Goal: Task Accomplishment & Management: Complete application form

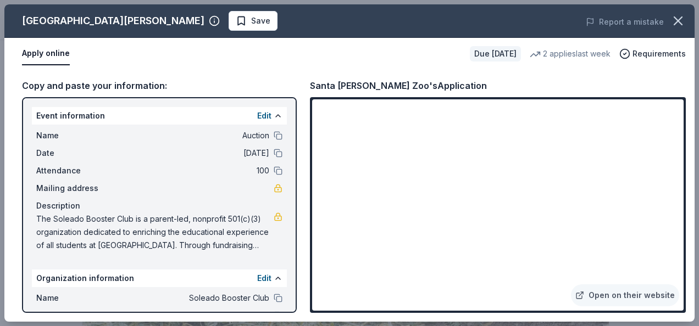
scroll to position [220, 0]
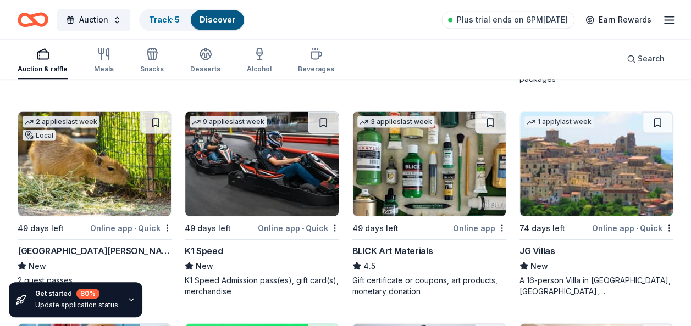
scroll to position [2918, 0]
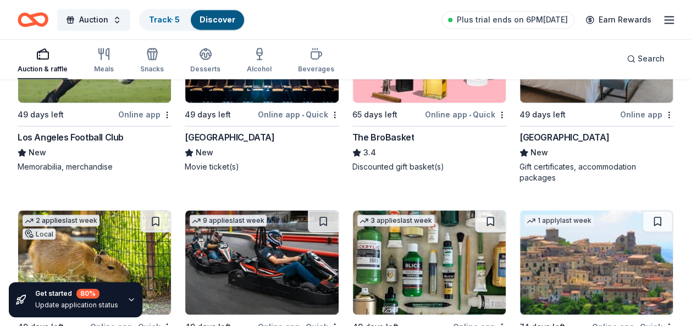
click at [669, 21] on icon "button" at bounding box center [668, 19] width 13 height 13
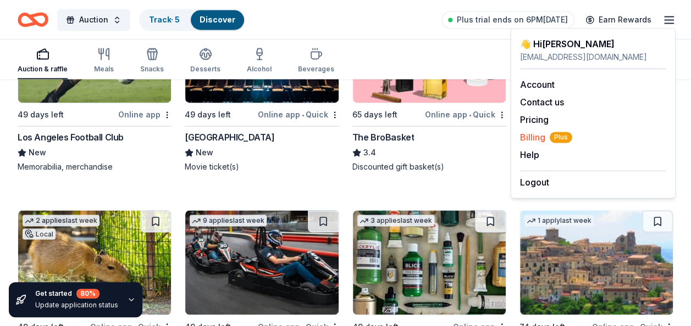
click at [544, 138] on span "Billing Plus" at bounding box center [546, 137] width 52 height 13
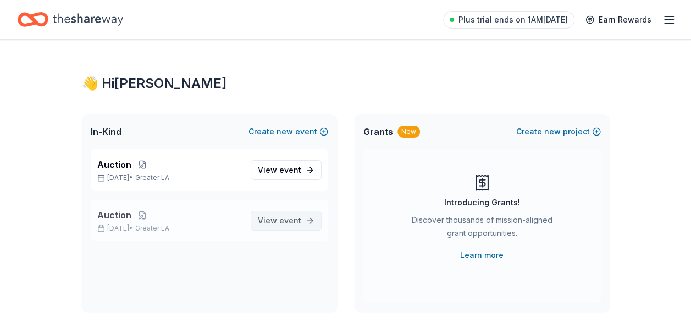
click at [290, 222] on span "event" at bounding box center [290, 220] width 22 height 9
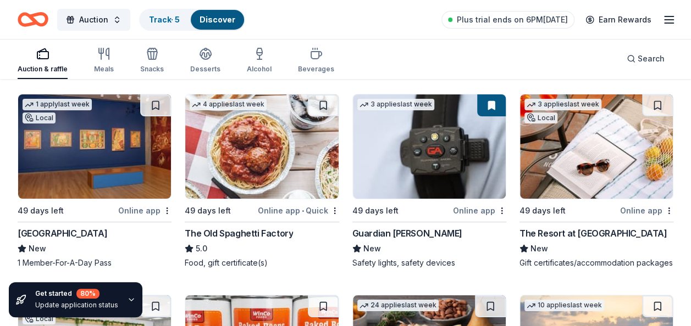
scroll to position [1969, 0]
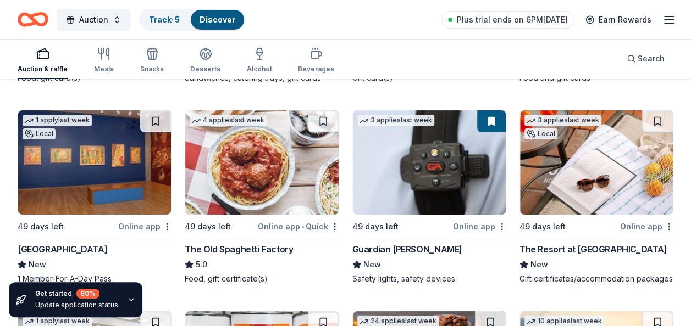
click at [425, 246] on div "Guardian Angel Device" at bounding box center [407, 249] width 110 height 13
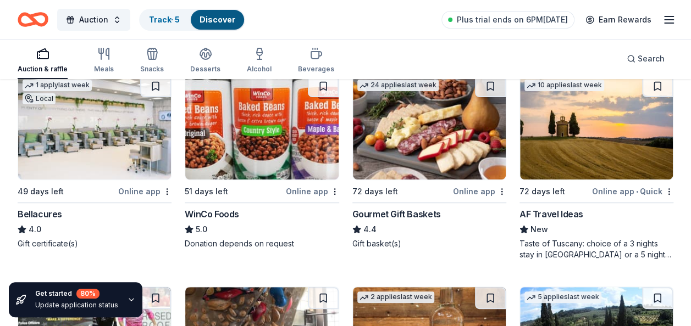
scroll to position [2188, 0]
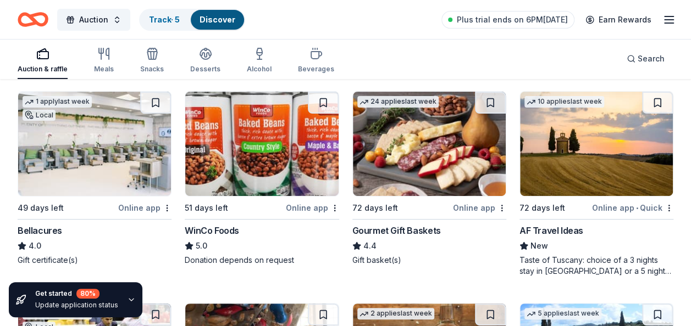
click at [49, 237] on div "Bellacures" at bounding box center [40, 230] width 45 height 13
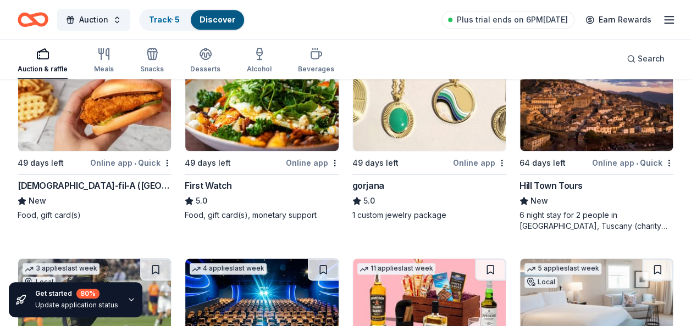
scroll to position [2683, 0]
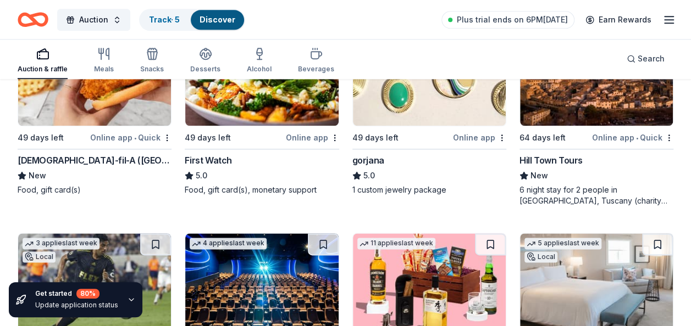
click at [29, 167] on div "Chick-fil-A (Los Angeles)" at bounding box center [95, 160] width 154 height 13
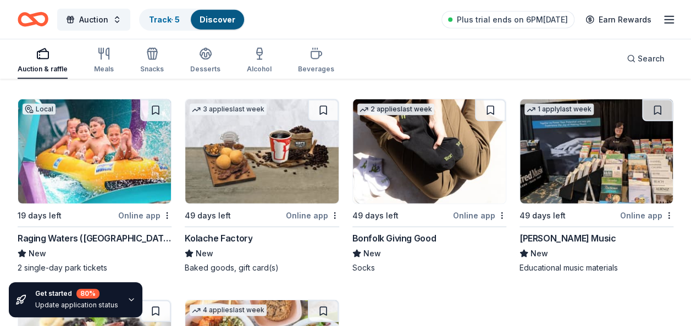
scroll to position [3358, 0]
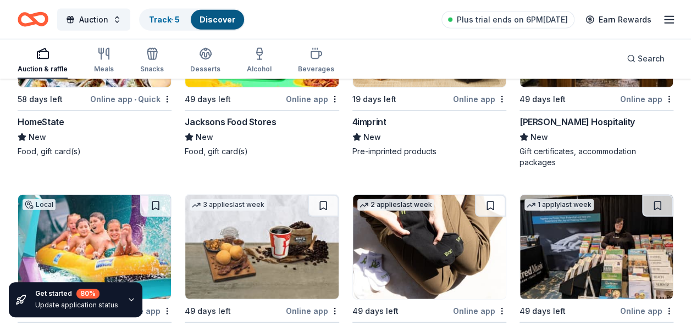
click at [560, 123] on div "Oliver Hospitality" at bounding box center [576, 121] width 115 height 13
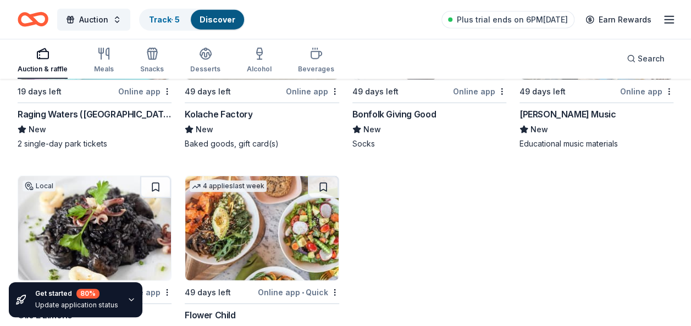
scroll to position [3468, 0]
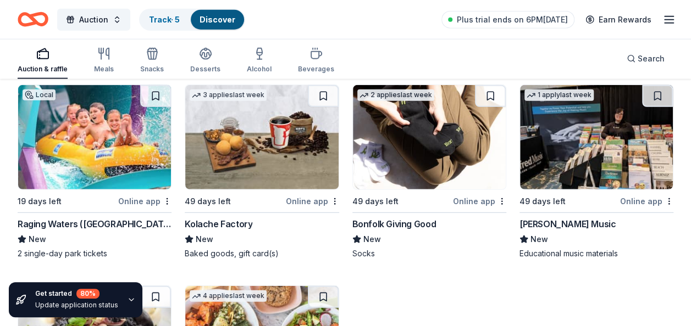
click at [408, 231] on div "Bonfolk Giving Good" at bounding box center [394, 224] width 84 height 13
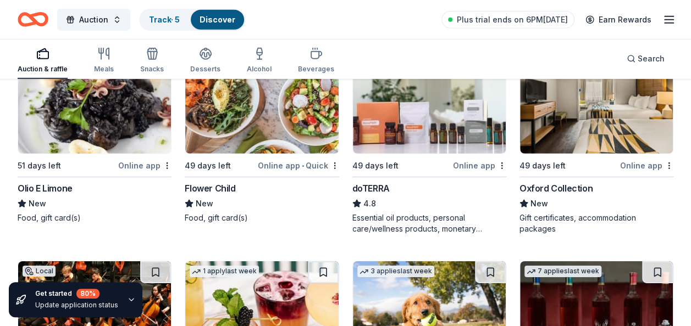
scroll to position [3688, 0]
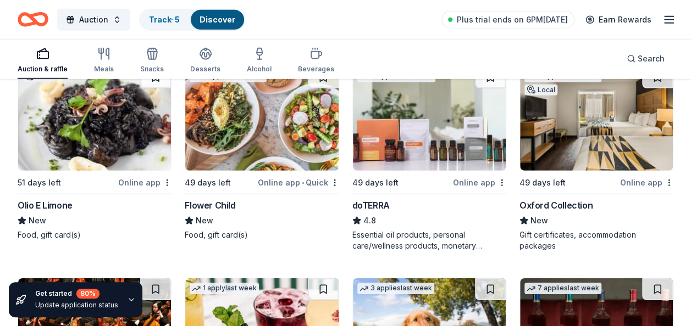
click at [564, 212] on div "Oxford Collection" at bounding box center [555, 205] width 73 height 13
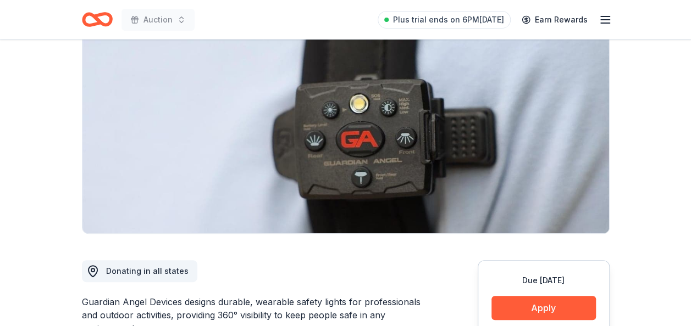
scroll to position [165, 0]
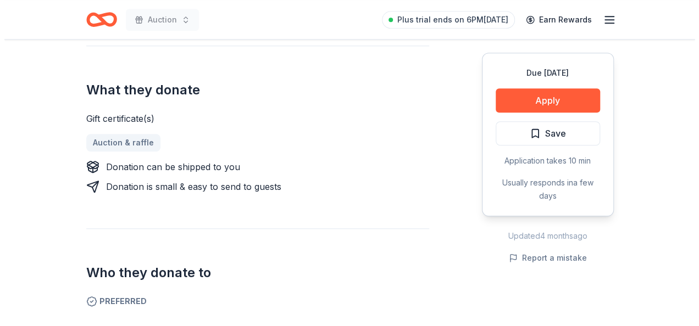
scroll to position [385, 0]
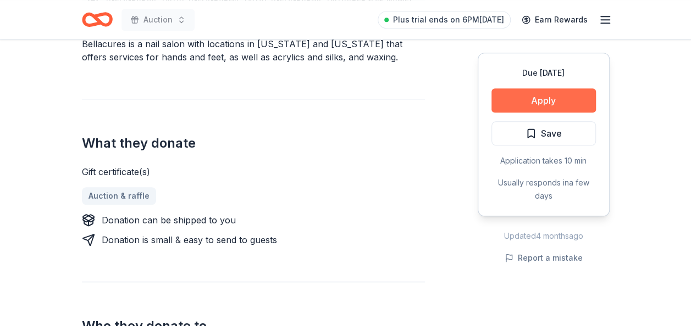
click at [557, 99] on button "Apply" at bounding box center [543, 100] width 104 height 24
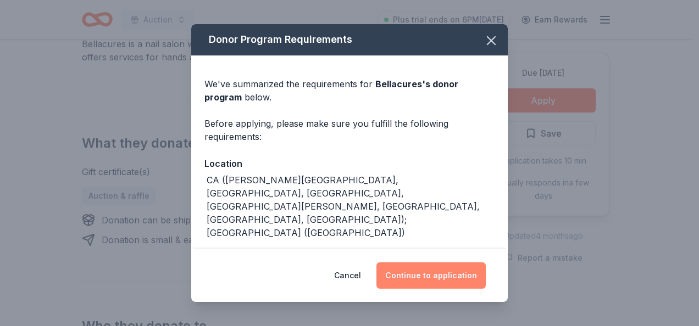
click at [448, 276] on button "Continue to application" at bounding box center [430, 276] width 109 height 26
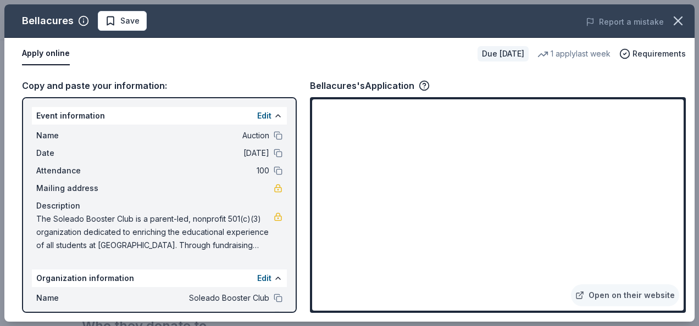
drag, startPoint x: 74, startPoint y: 23, endPoint x: 34, endPoint y: 22, distance: 40.1
click at [34, 22] on div "Bellacures" at bounding box center [55, 21] width 67 height 18
drag, startPoint x: 363, startPoint y: 84, endPoint x: 289, endPoint y: 84, distance: 73.6
click at [289, 84] on div "Copy and paste your information: Event information Edit Name Auction Date 12/15…" at bounding box center [349, 196] width 690 height 252
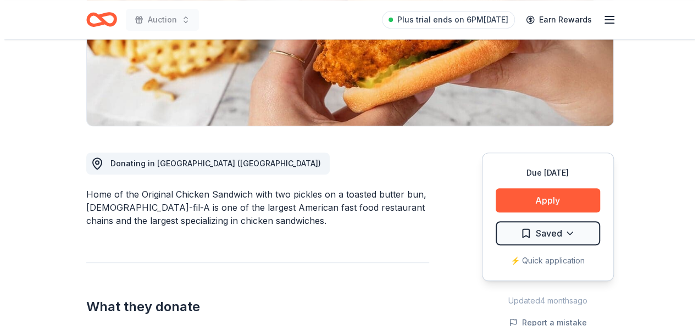
scroll to position [330, 0]
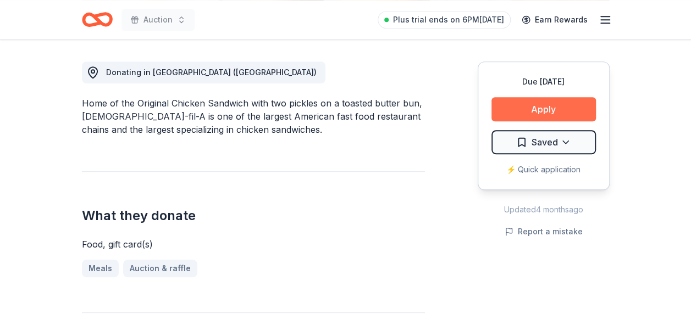
click at [524, 104] on button "Apply" at bounding box center [543, 109] width 104 height 24
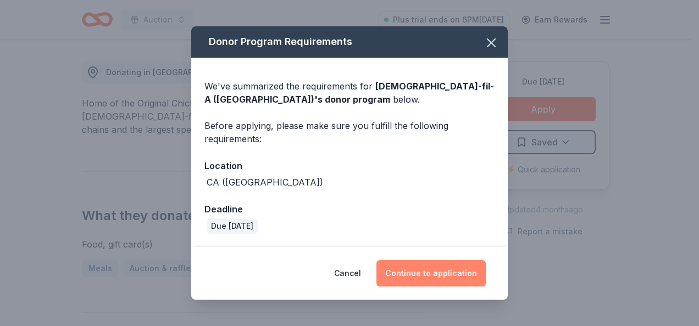
click at [425, 275] on button "Continue to application" at bounding box center [430, 273] width 109 height 26
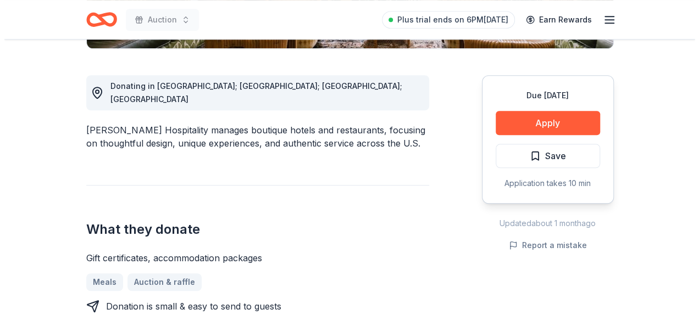
scroll to position [330, 0]
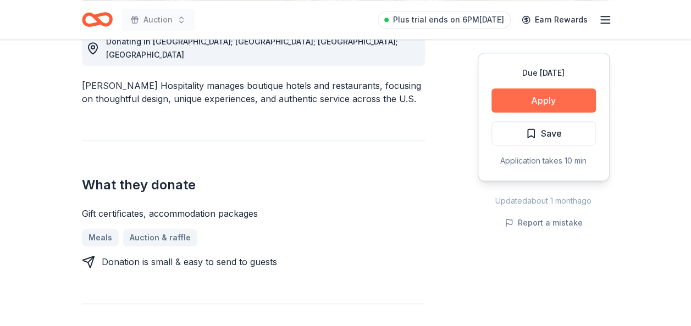
click at [530, 99] on button "Apply" at bounding box center [543, 100] width 104 height 24
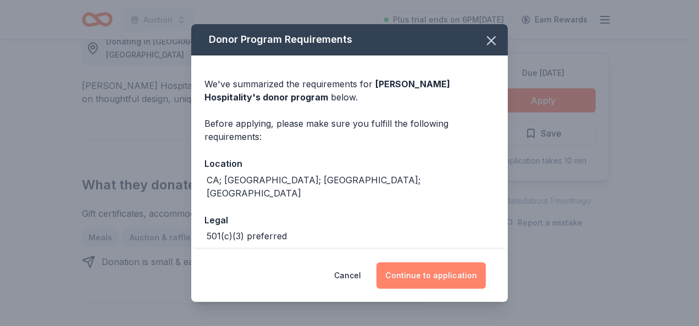
click at [428, 284] on button "Continue to application" at bounding box center [430, 276] width 109 height 26
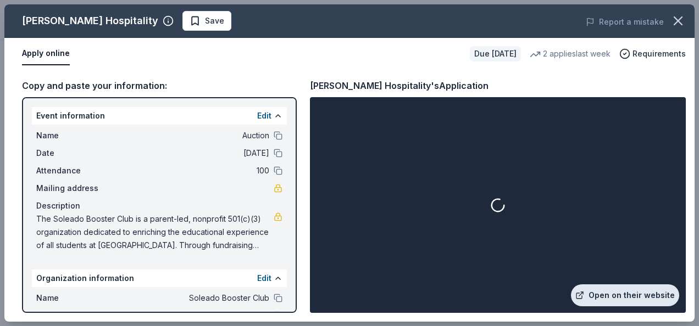
click at [611, 297] on link "Open on their website" at bounding box center [625, 296] width 108 height 22
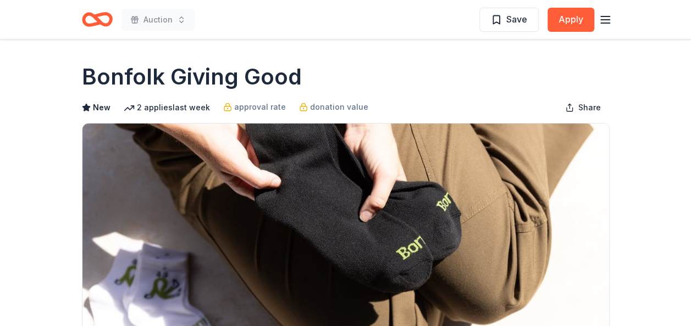
scroll to position [165, 0]
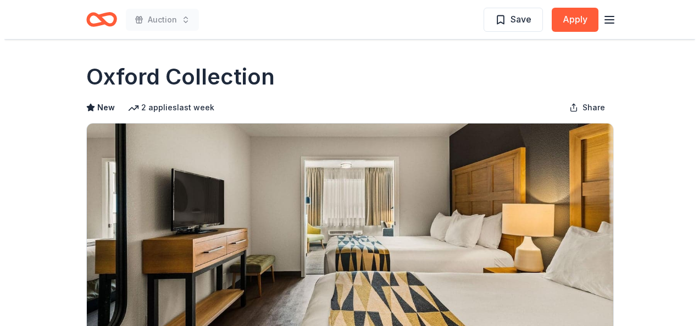
scroll to position [165, 0]
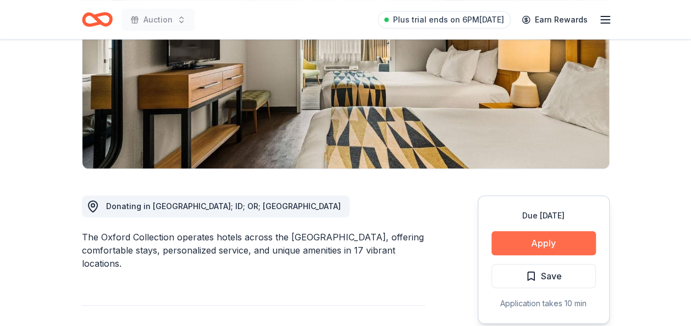
click at [546, 240] on button "Apply" at bounding box center [543, 243] width 104 height 24
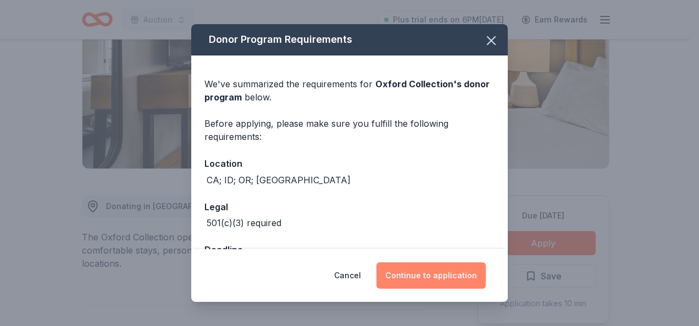
click at [470, 280] on button "Continue to application" at bounding box center [430, 276] width 109 height 26
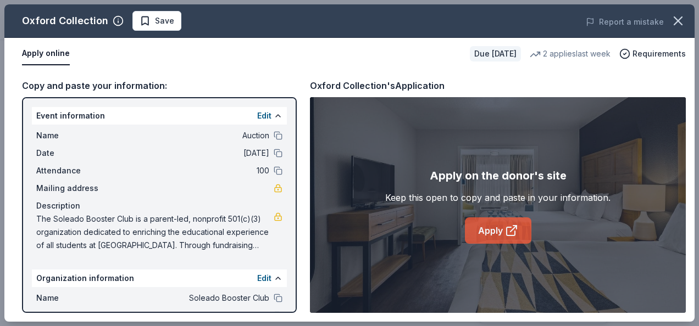
click at [487, 221] on link "Apply" at bounding box center [498, 231] width 66 height 26
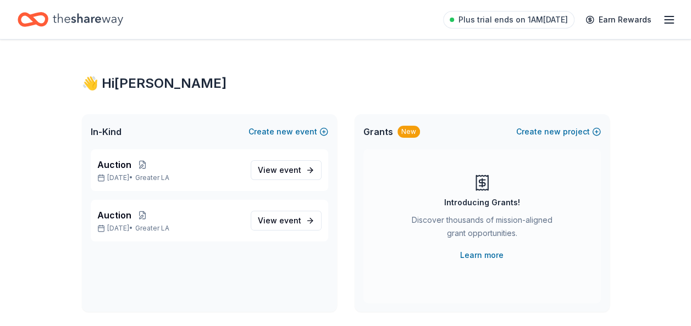
click at [108, 22] on icon "Home" at bounding box center [88, 19] width 70 height 12
click at [27, 20] on icon "Home" at bounding box center [33, 20] width 31 height 26
click at [77, 17] on icon "Home" at bounding box center [88, 19] width 70 height 12
click at [53, 15] on icon "Home" at bounding box center [88, 19] width 70 height 23
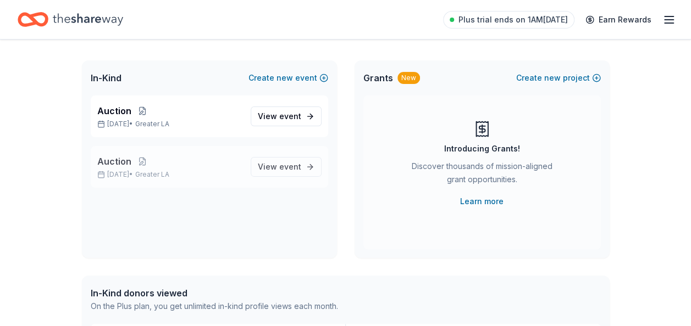
scroll to position [55, 0]
click at [204, 160] on p "Auction" at bounding box center [169, 160] width 145 height 13
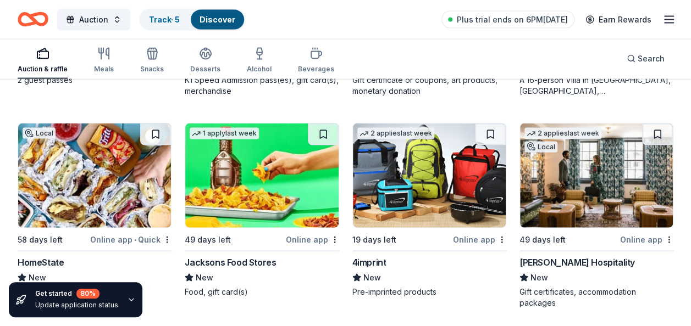
scroll to position [3241, 0]
